Goal: Task Accomplishment & Management: Manage account settings

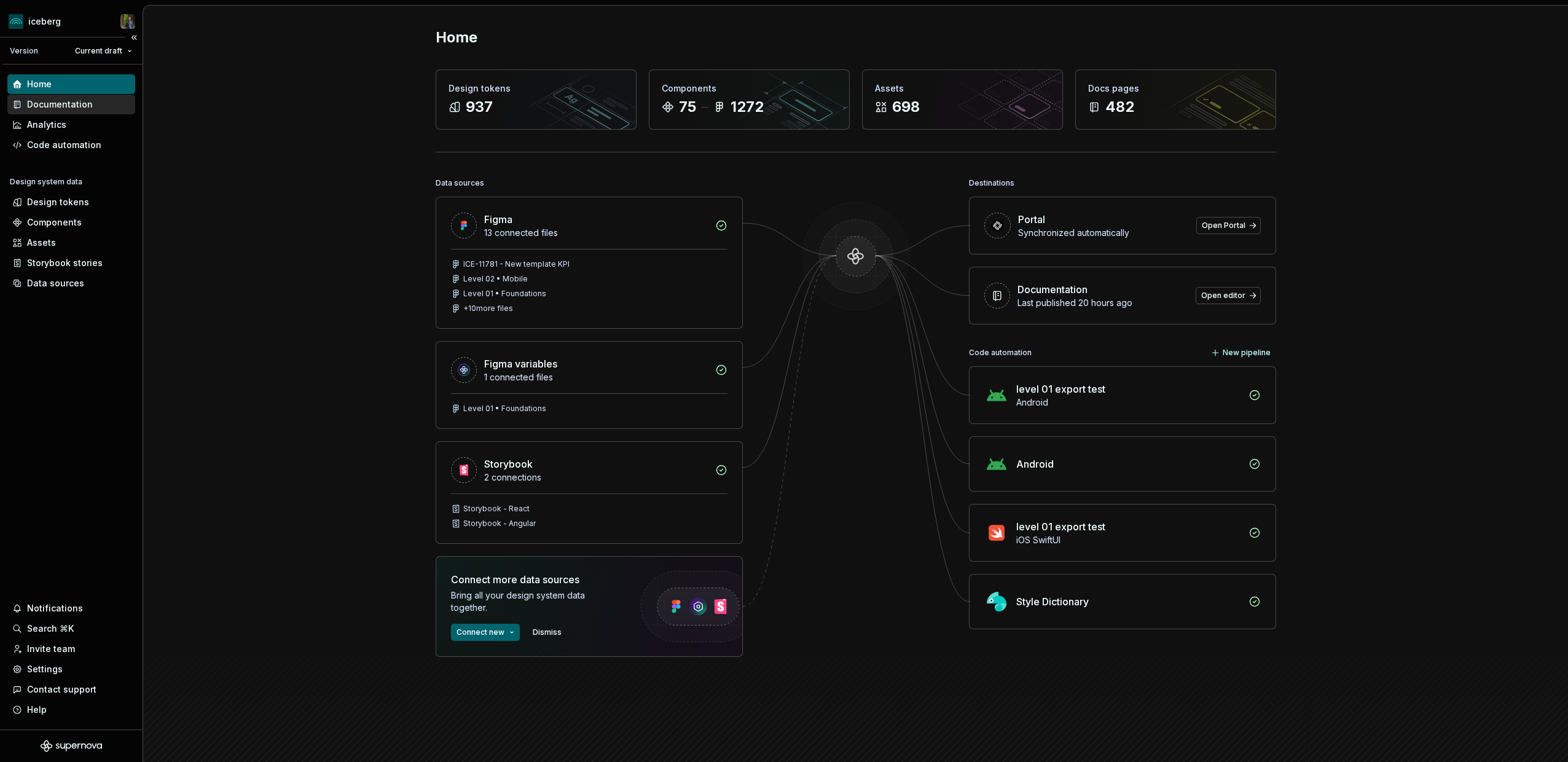
click at [52, 99] on div "Documentation" at bounding box center [59, 105] width 65 height 12
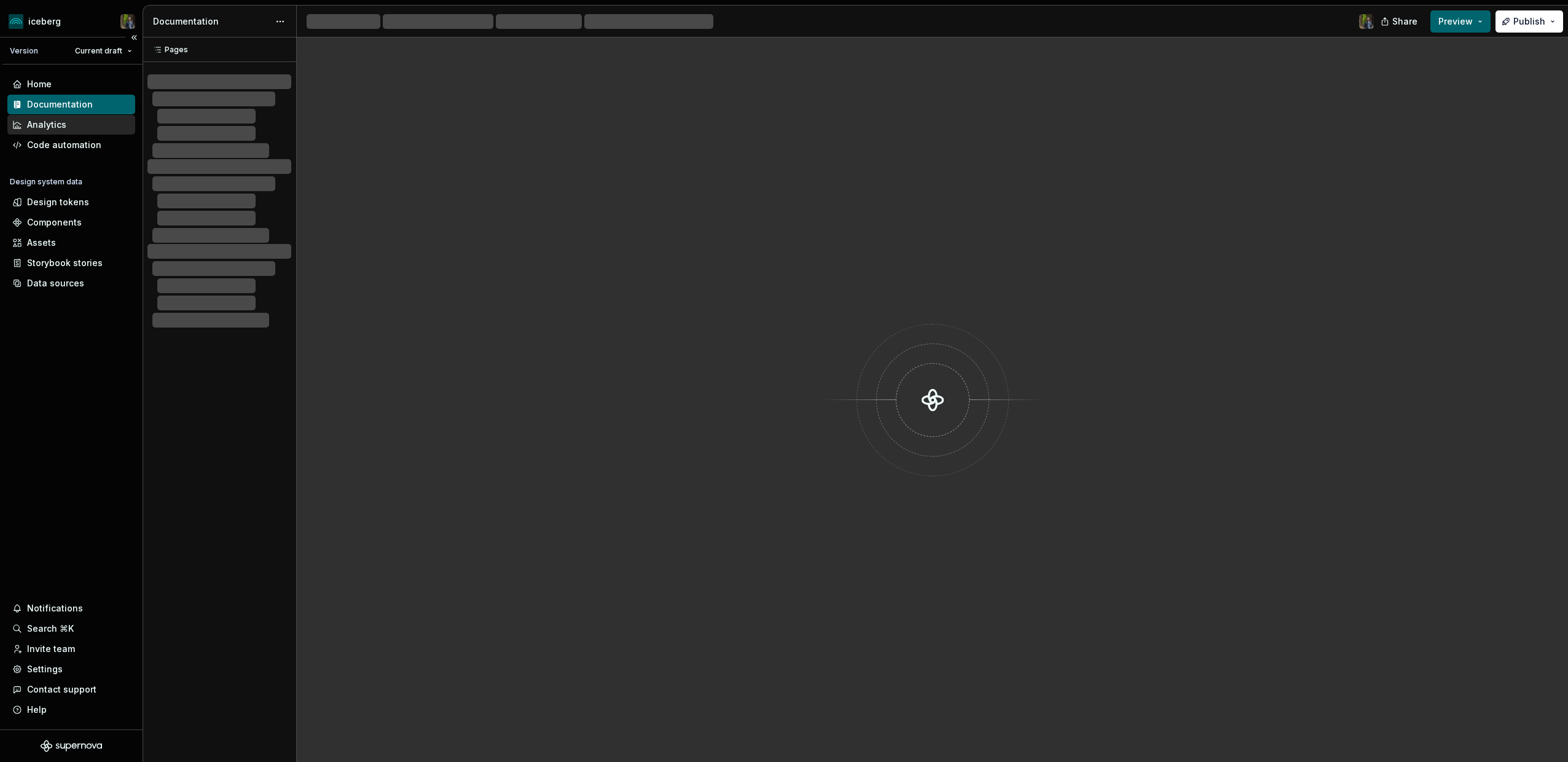
click at [52, 119] on div "Analytics" at bounding box center [47, 125] width 39 height 12
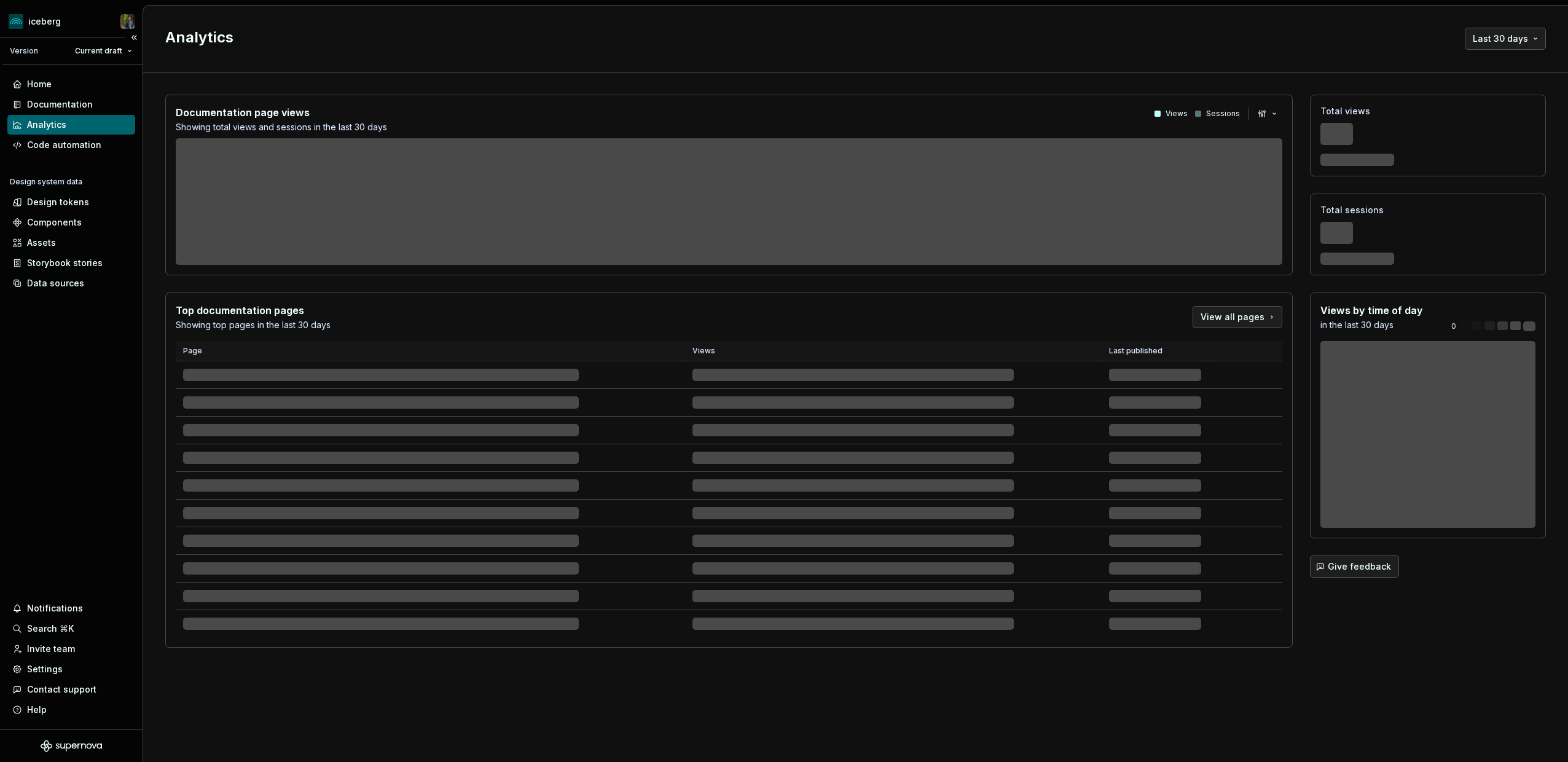
click at [54, 121] on div "Analytics" at bounding box center [47, 125] width 39 height 12
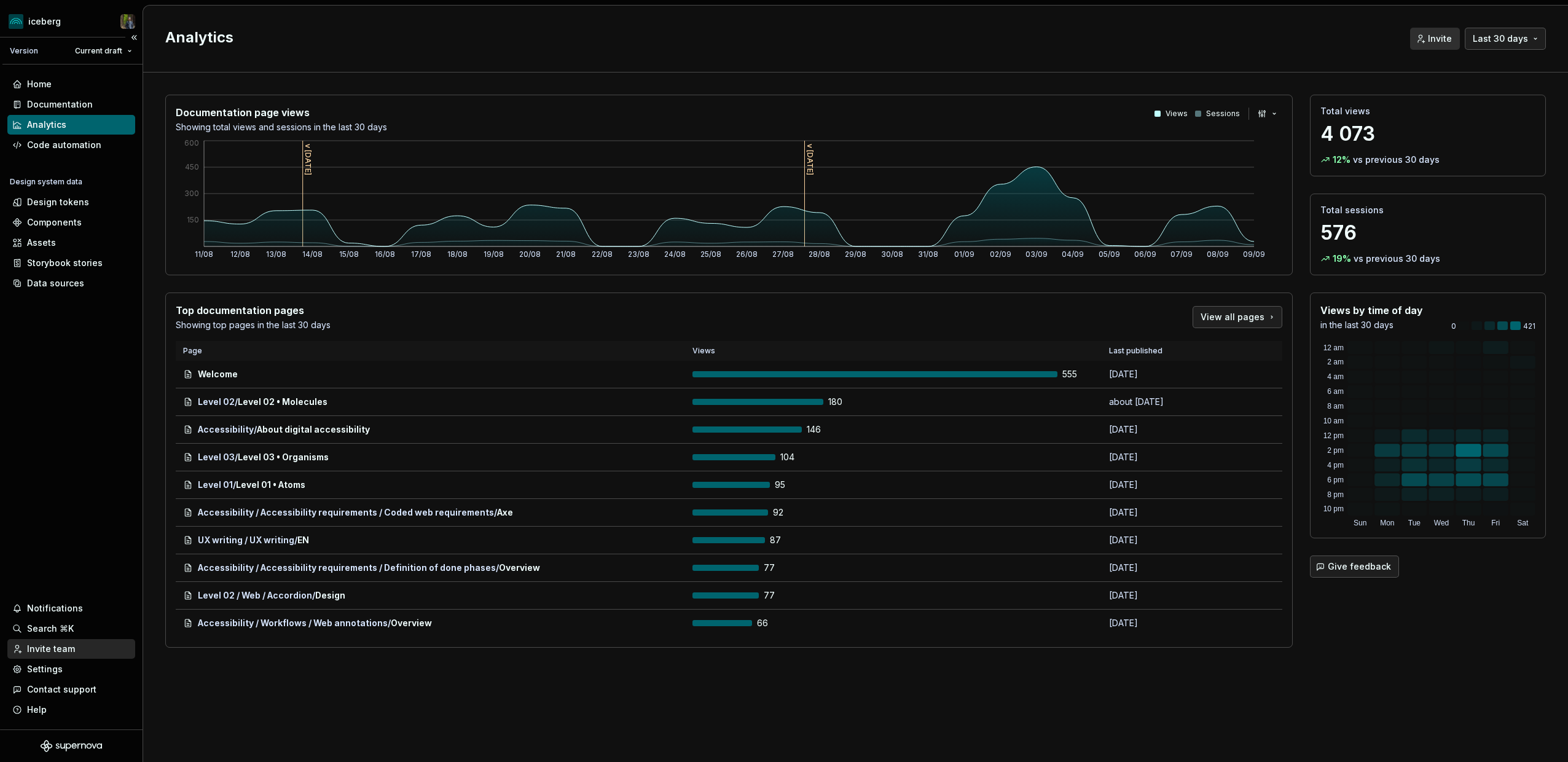
click at [56, 653] on div "Invite team" at bounding box center [51, 649] width 48 height 12
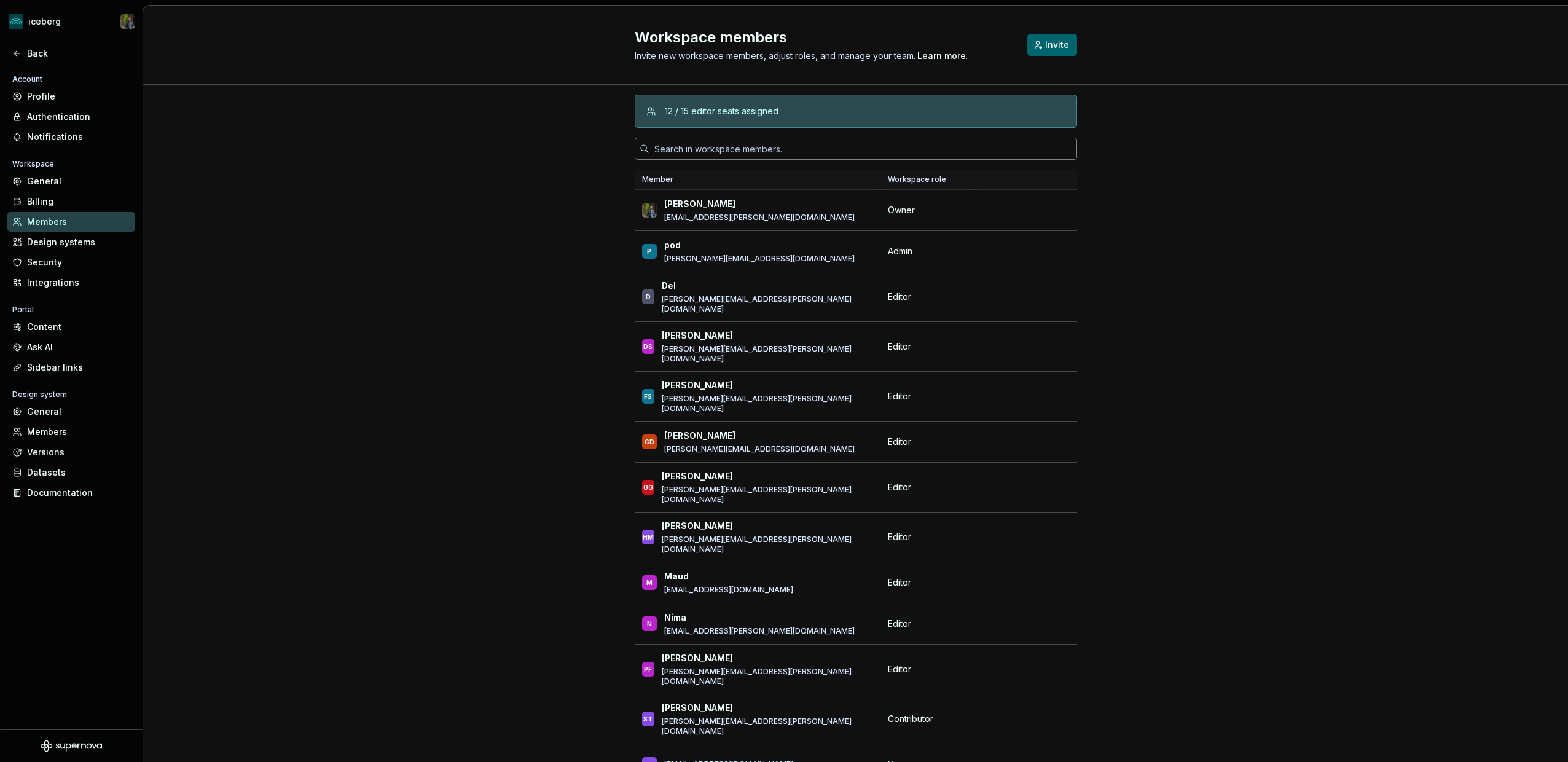
click at [729, 143] on input "text" at bounding box center [863, 148] width 428 height 22
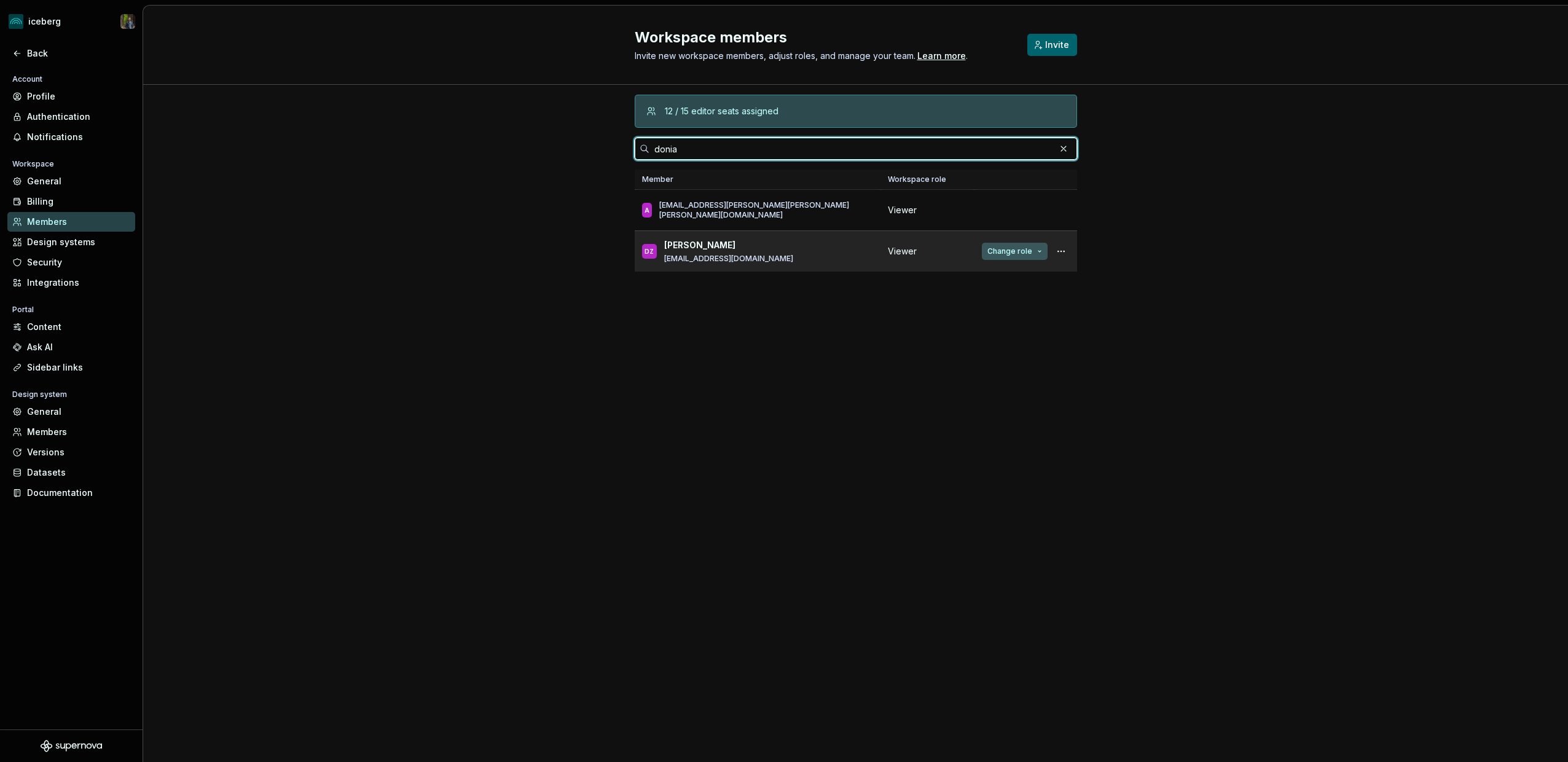
type input "donia"
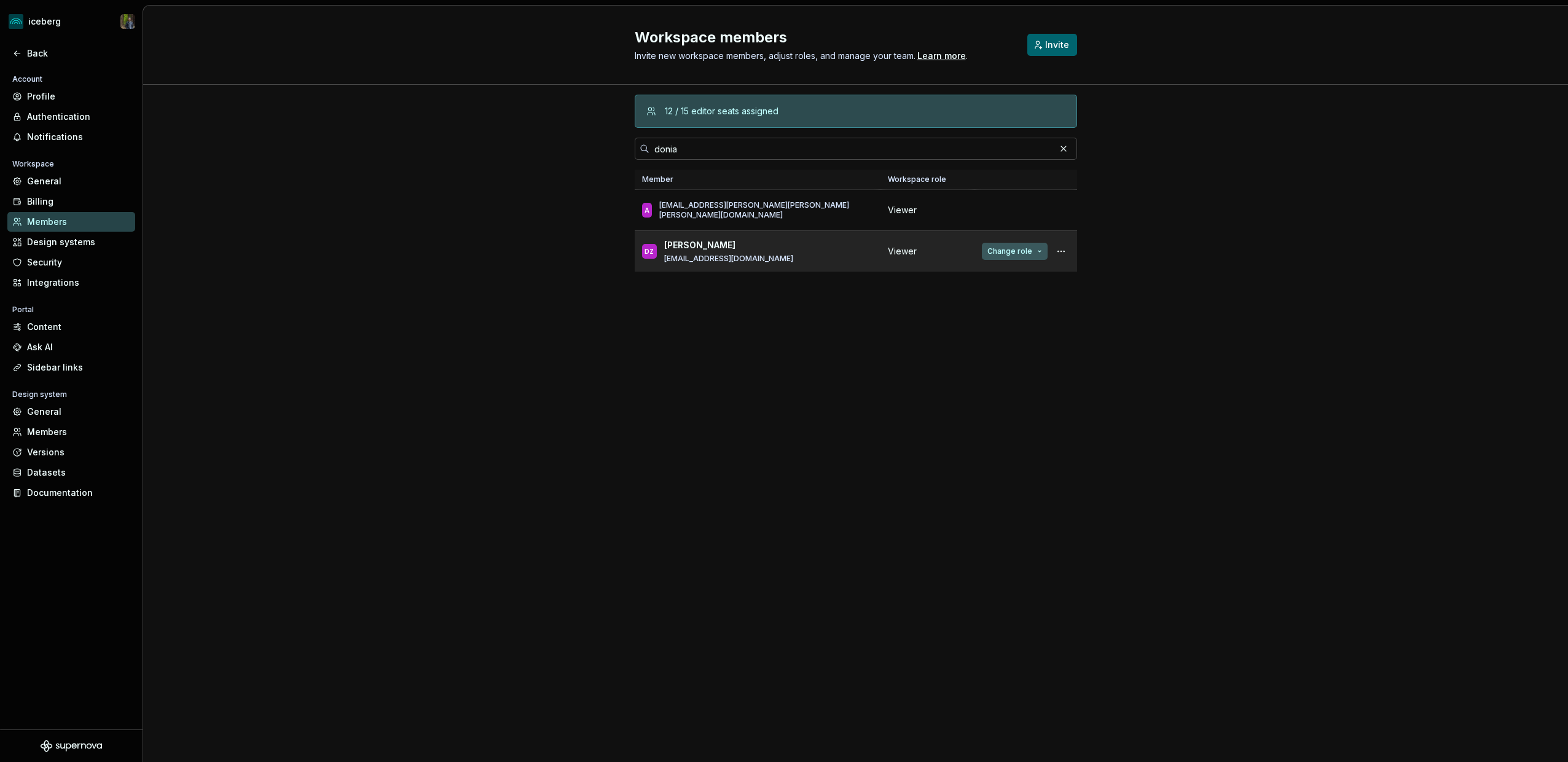
click at [1002, 253] on span "Change role" at bounding box center [1010, 251] width 45 height 10
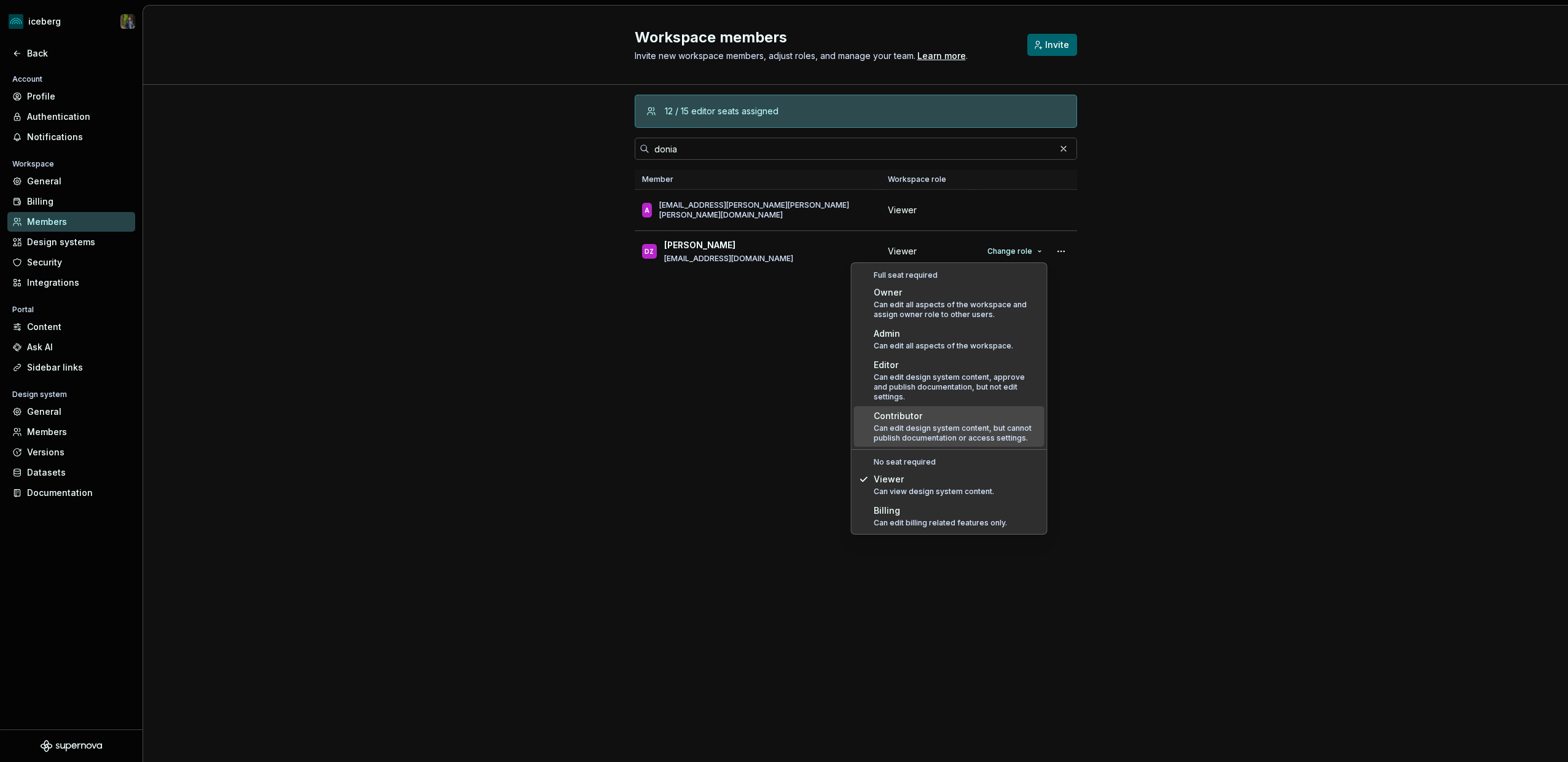
click at [951, 424] on div "Can edit design system content, but cannot publish documentation or access sett…" at bounding box center [957, 433] width 166 height 20
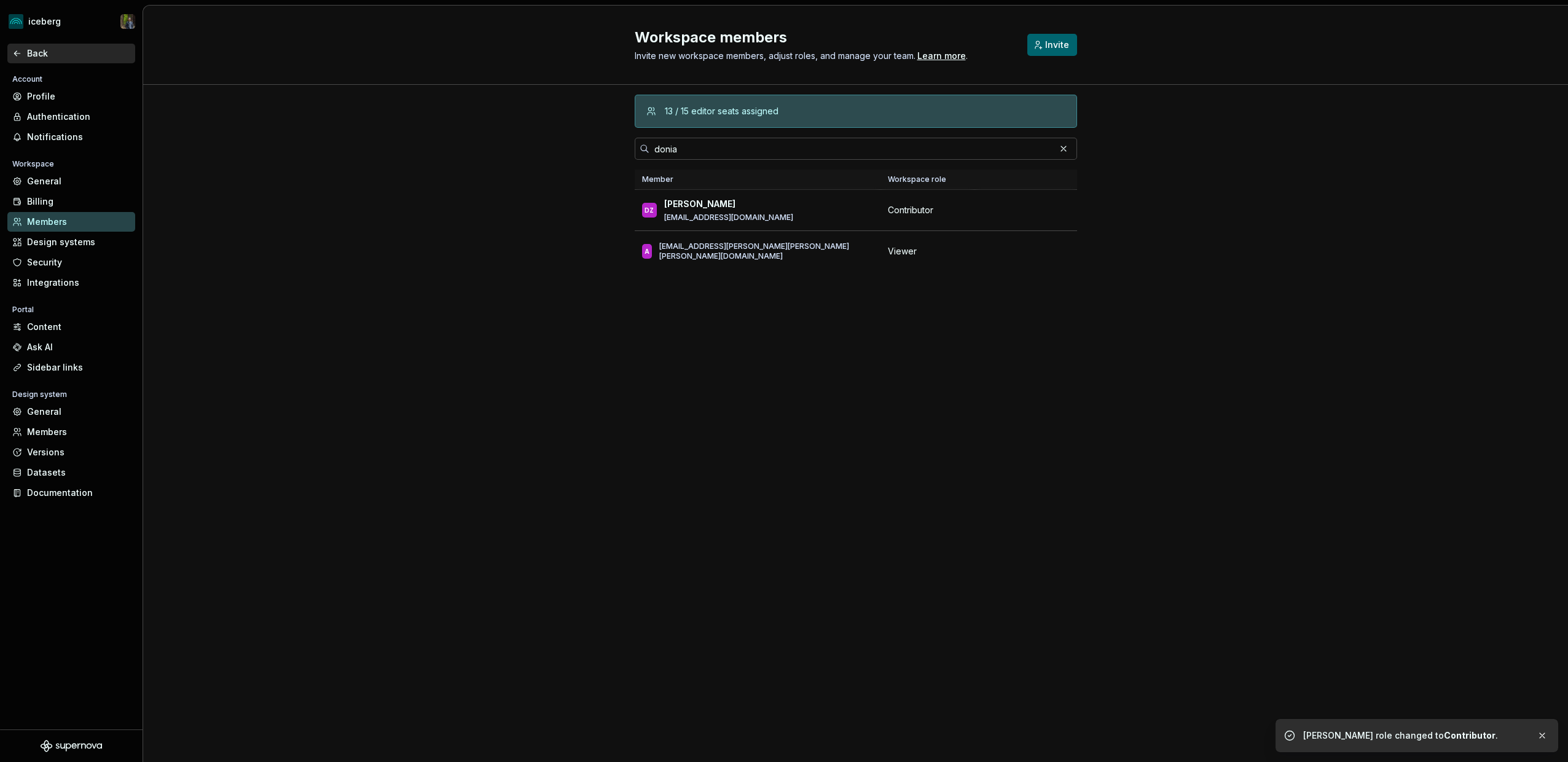
click at [35, 56] on div "Back" at bounding box center [78, 53] width 103 height 12
